Goal: Find specific page/section: Find specific page/section

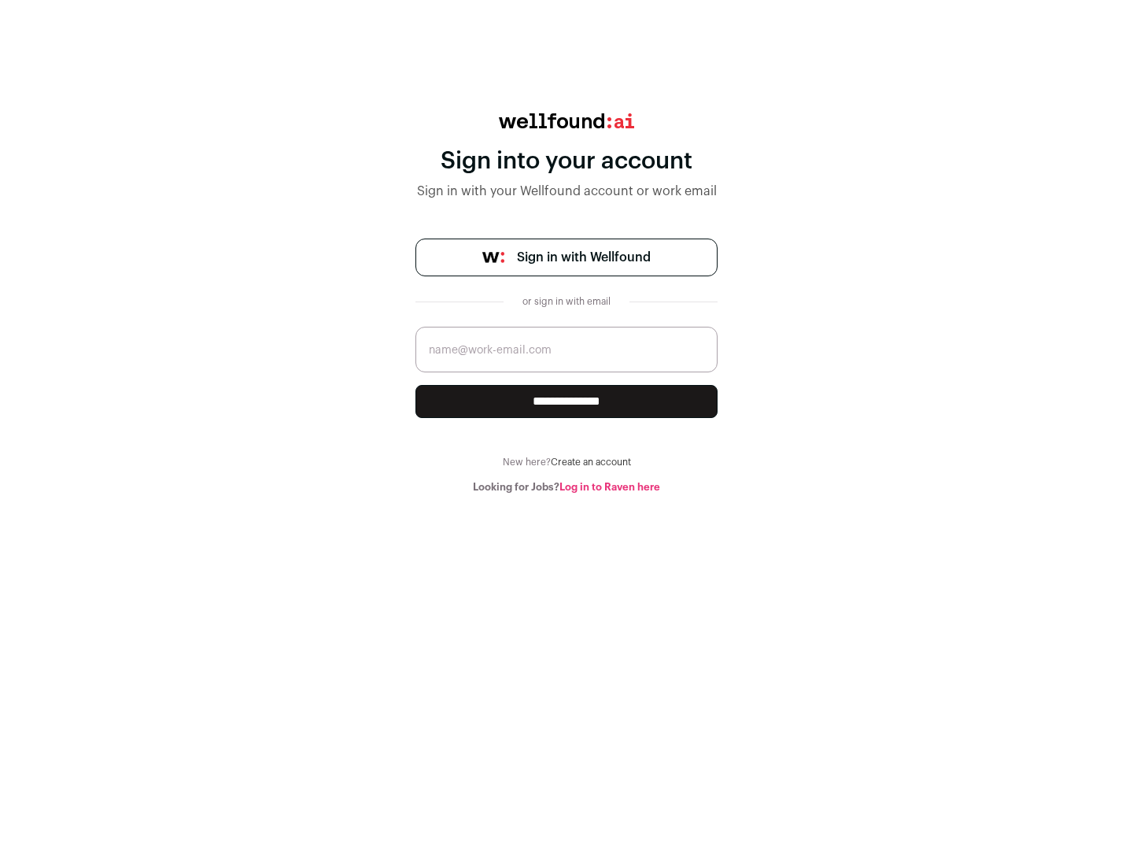
click at [583, 257] on span "Sign in with Wellfound" at bounding box center [584, 257] width 134 height 19
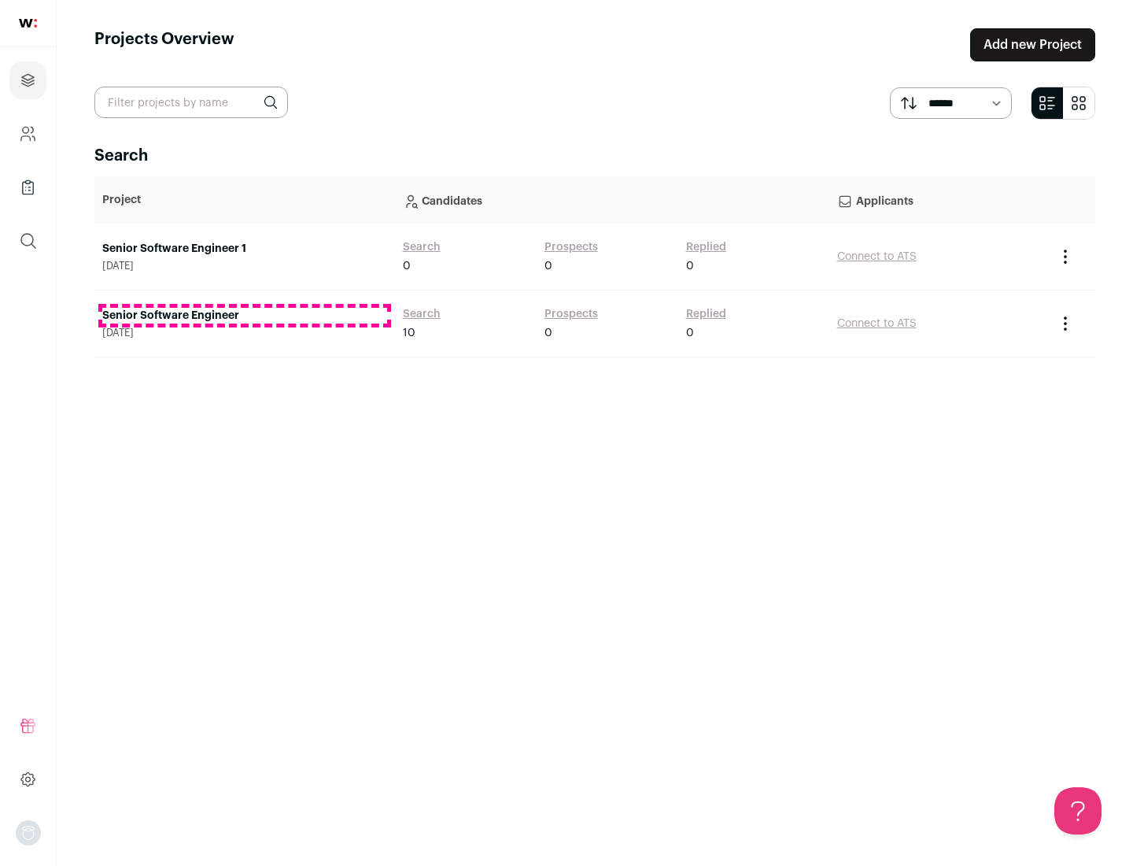
click at [244, 316] on link "Senior Software Engineer" at bounding box center [244, 316] width 285 height 16
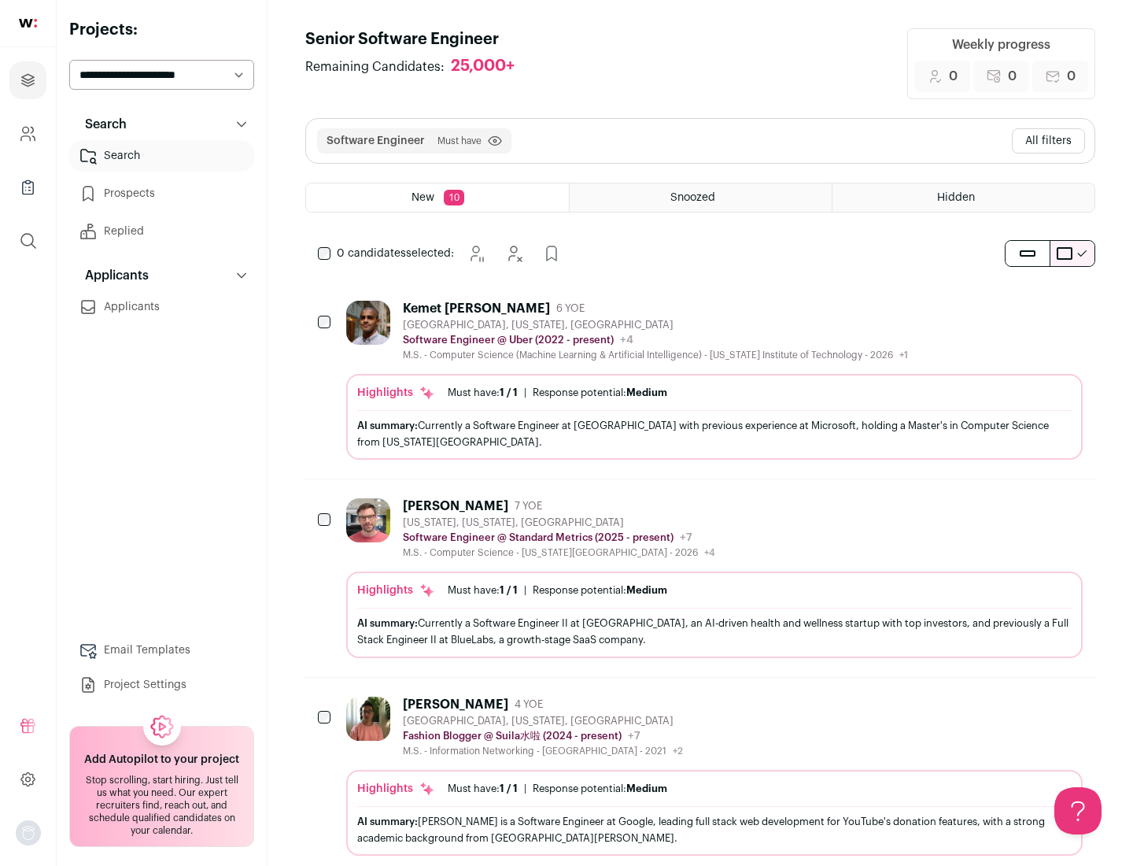
click at [700, 380] on div "Highlights Must have: 1 / 1 How many must haves have been fulfilled? | Response…" at bounding box center [714, 417] width 737 height 86
